Goal: Information Seeking & Learning: Learn about a topic

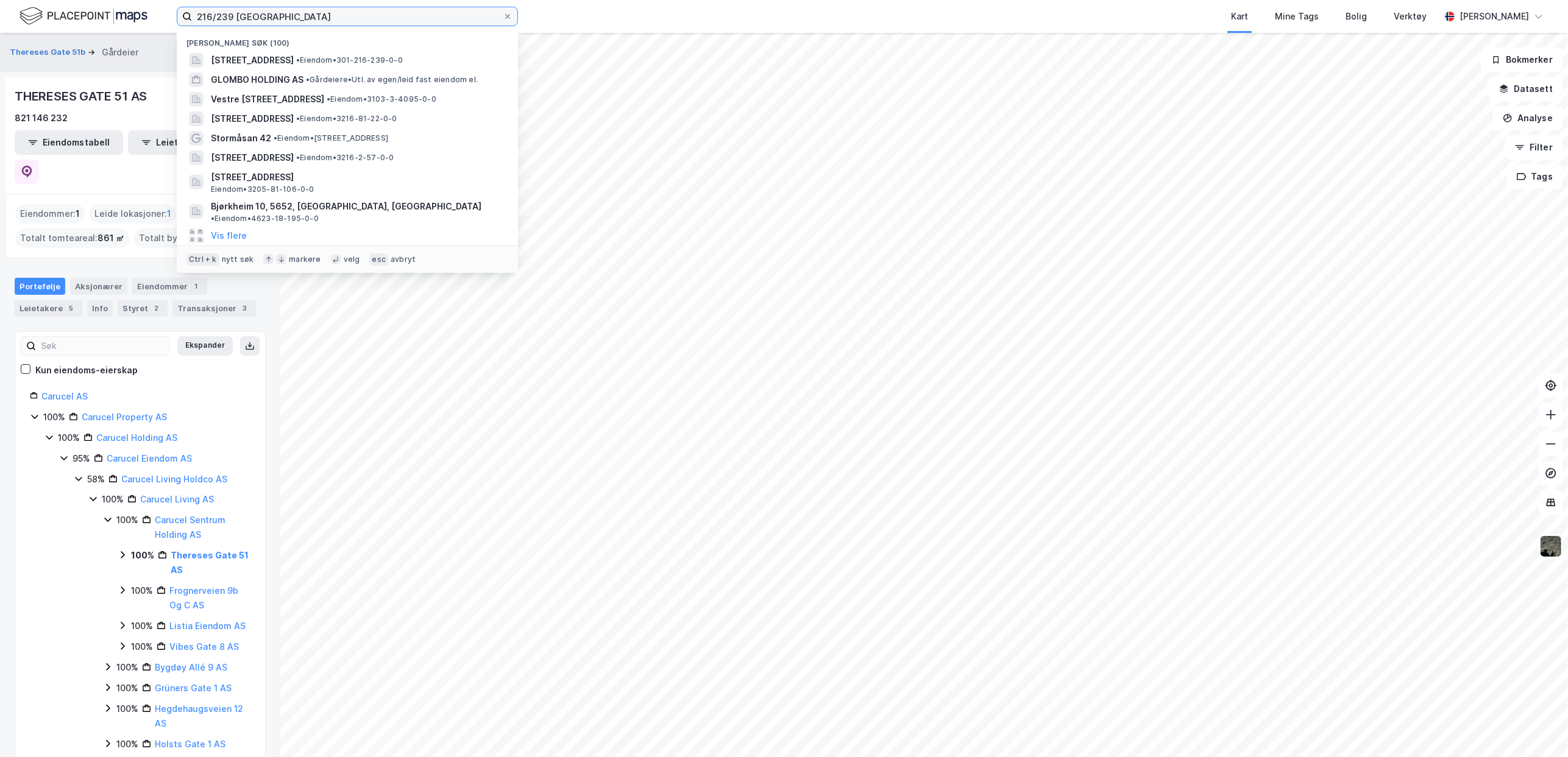
drag, startPoint x: 227, startPoint y: 15, endPoint x: 117, endPoint y: 16, distance: 110.0
click at [117, 16] on div "216/239 oslo Nylige søk (100) [STREET_ADDRESS] • Eiendom • 301-216-239-0-0 GLOM…" at bounding box center [784, 16] width 1568 height 33
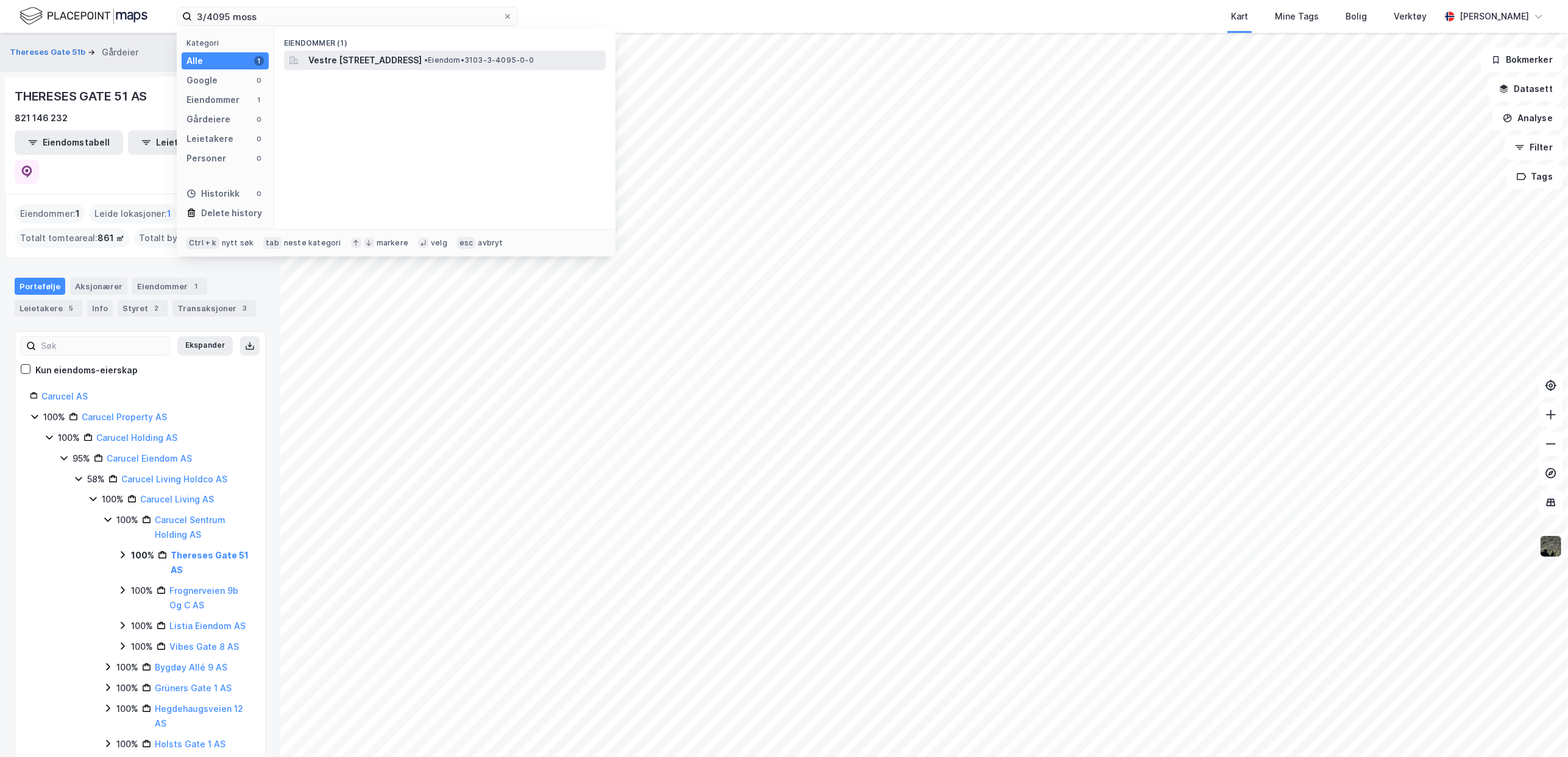
click at [351, 58] on span "Vestre [STREET_ADDRESS]" at bounding box center [365, 60] width 113 height 15
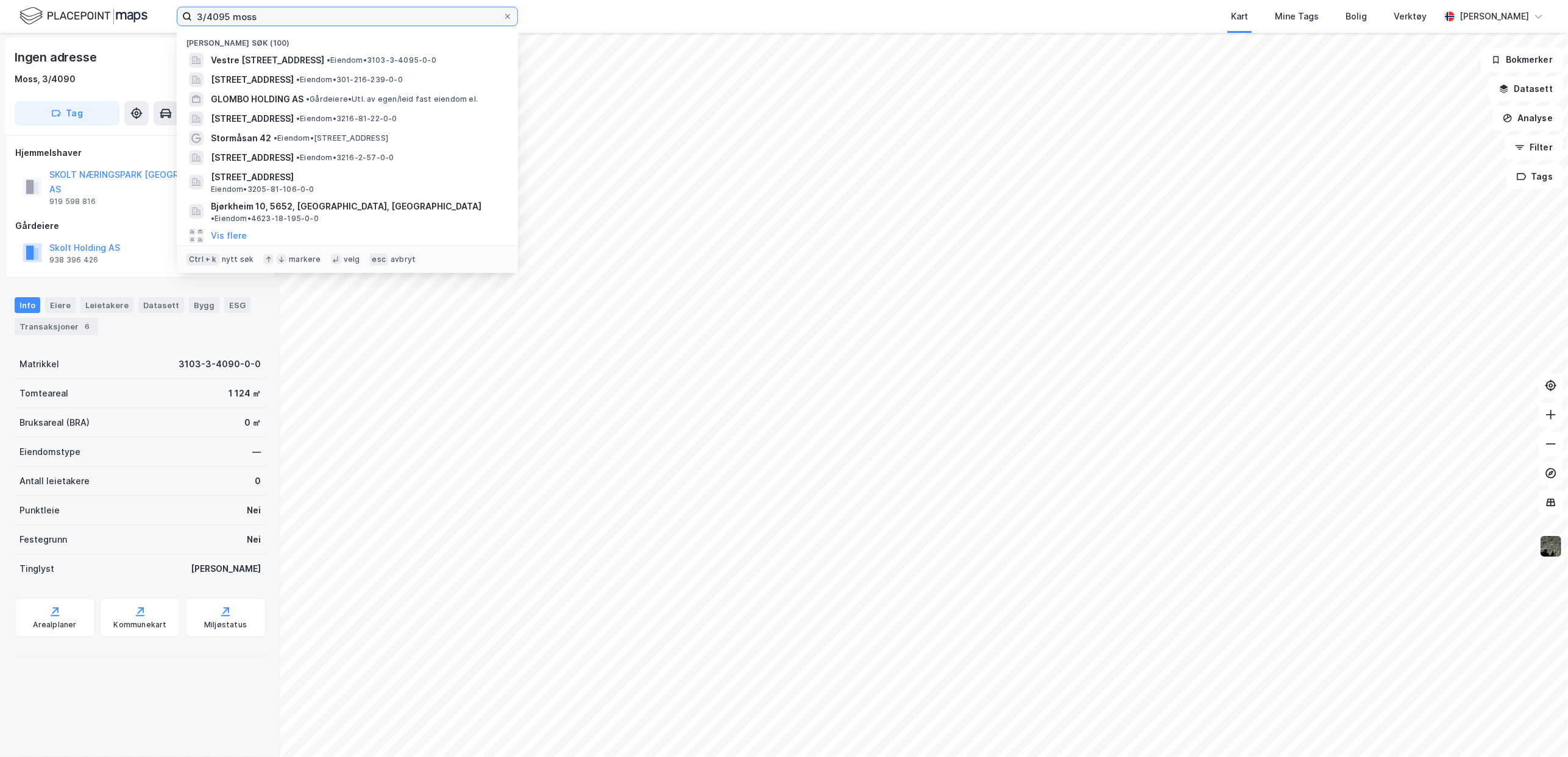
drag, startPoint x: 275, startPoint y: 17, endPoint x: 144, endPoint y: 20, distance: 131.0
click at [144, 20] on div "3/4095 moss Nylige søk (100) [STREET_ADDRESS][PERSON_NAME] • Eiendom • 3103-3-4…" at bounding box center [784, 16] width 1568 height 33
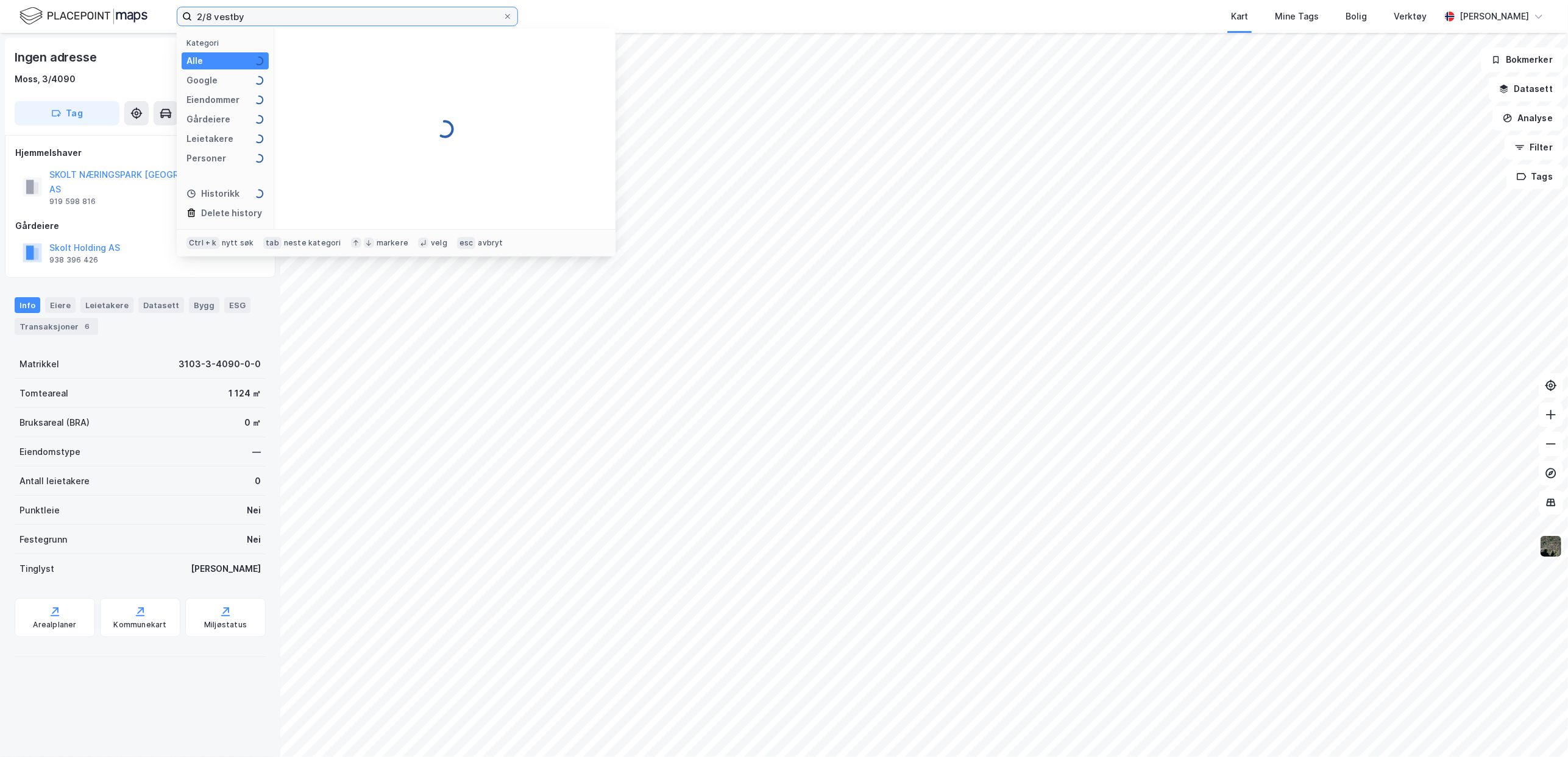
type input "2/8 vestby"
click at [344, 56] on span "[STREET_ADDRESS]" at bounding box center [349, 60] width 82 height 15
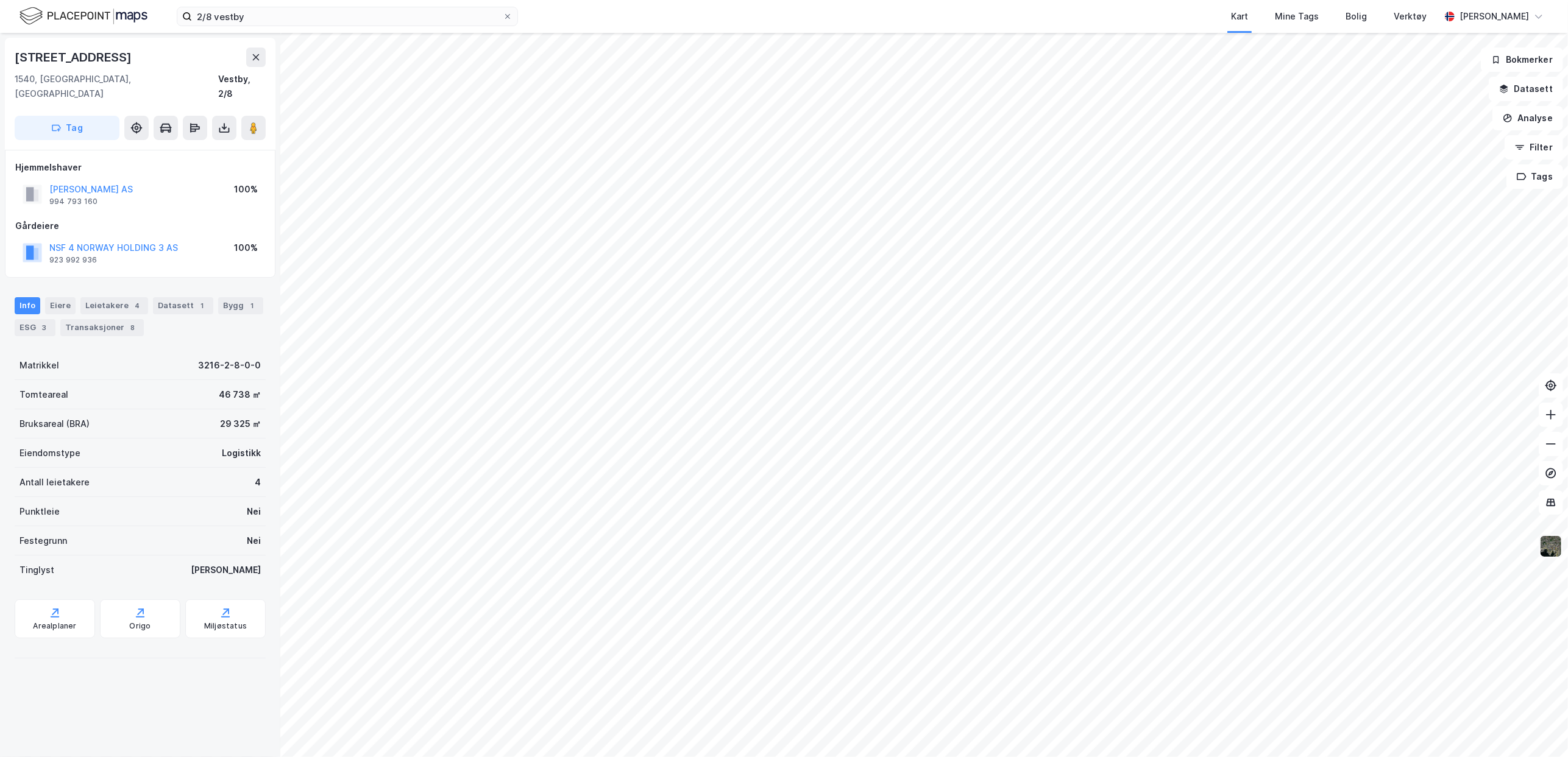
click at [1558, 547] on img at bounding box center [1550, 546] width 23 height 23
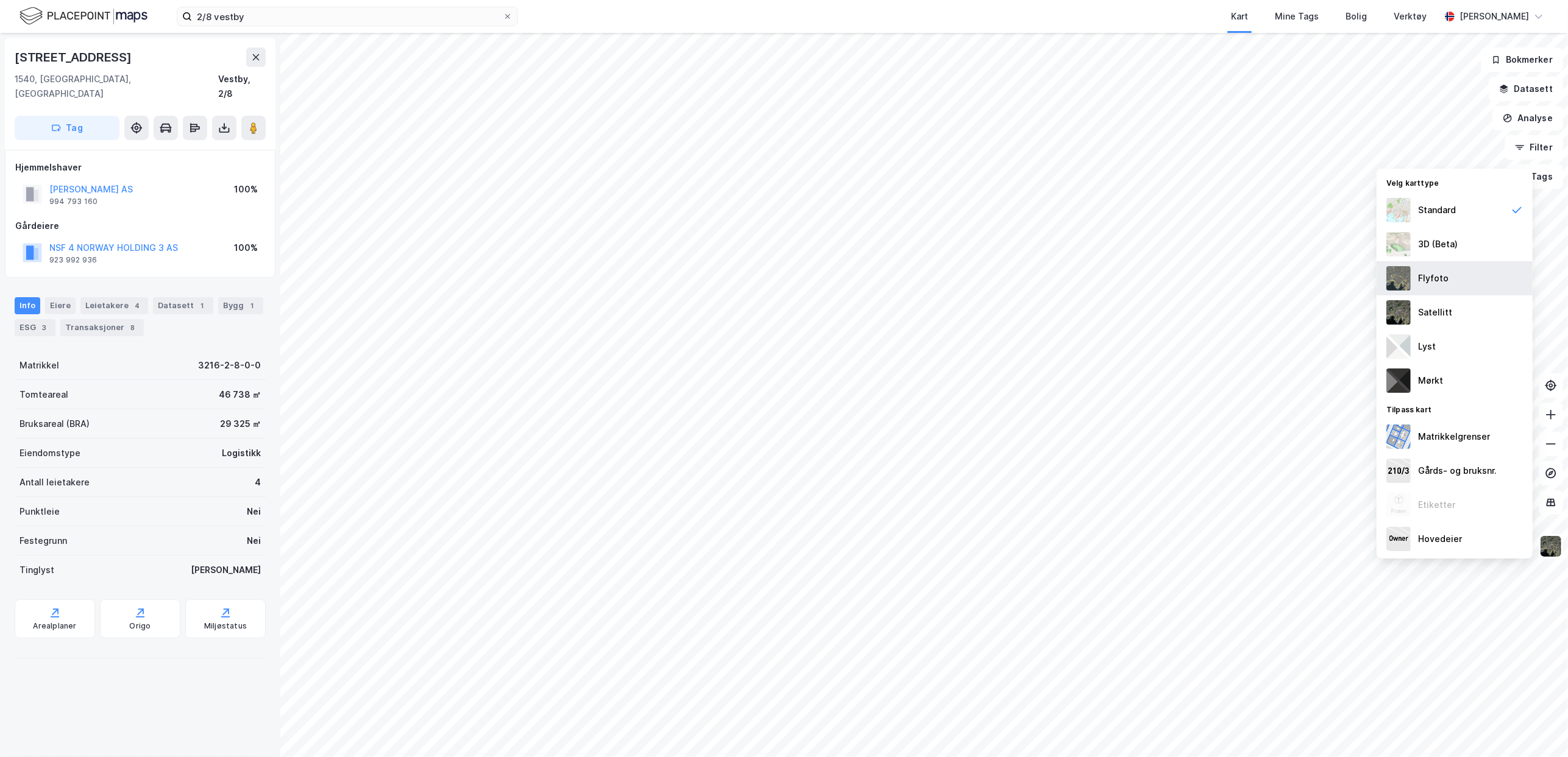
click at [1414, 280] on div "Flyfoto" at bounding box center [1454, 278] width 156 height 34
